Goal: Task Accomplishment & Management: Use online tool/utility

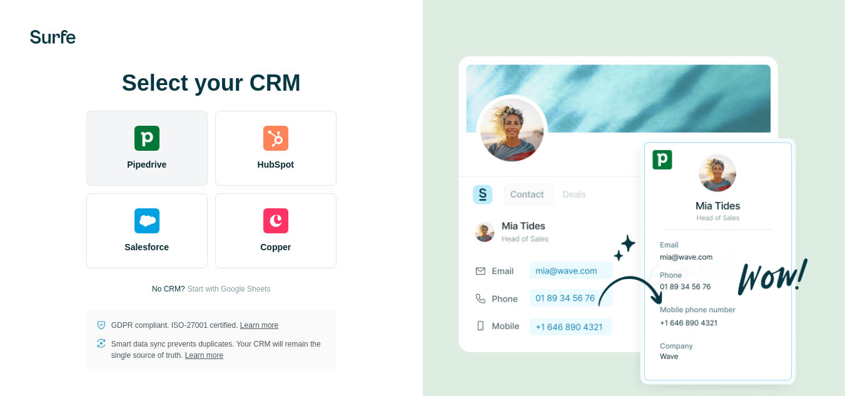
click at [156, 133] on img at bounding box center [146, 138] width 25 height 25
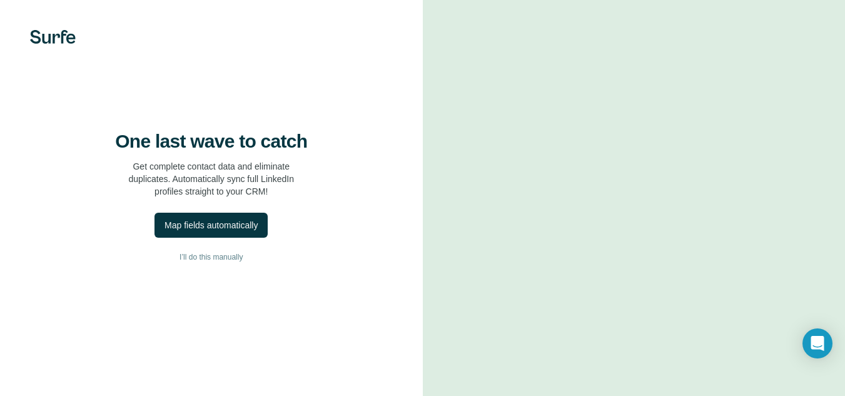
scroll to position [59, 0]
click at [223, 219] on div "Map fields automatically" at bounding box center [211, 225] width 93 height 13
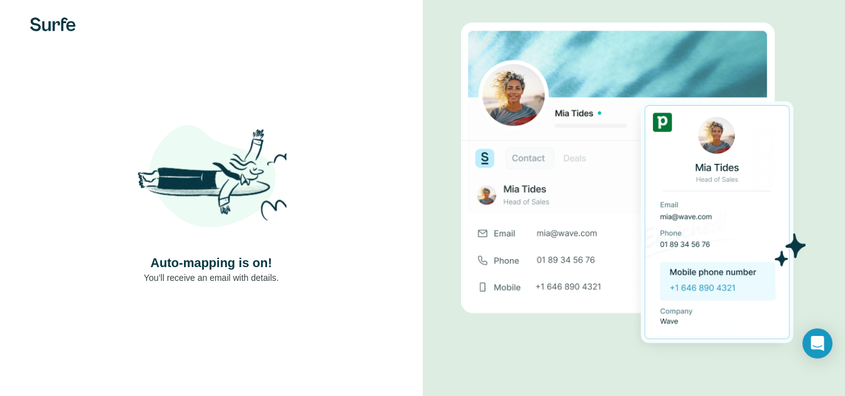
scroll to position [16, 0]
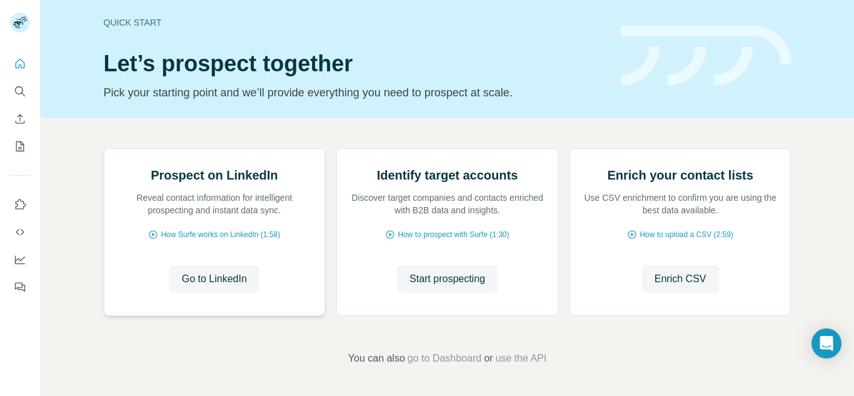
scroll to position [27, 0]
